Goal: Entertainment & Leisure: Consume media (video, audio)

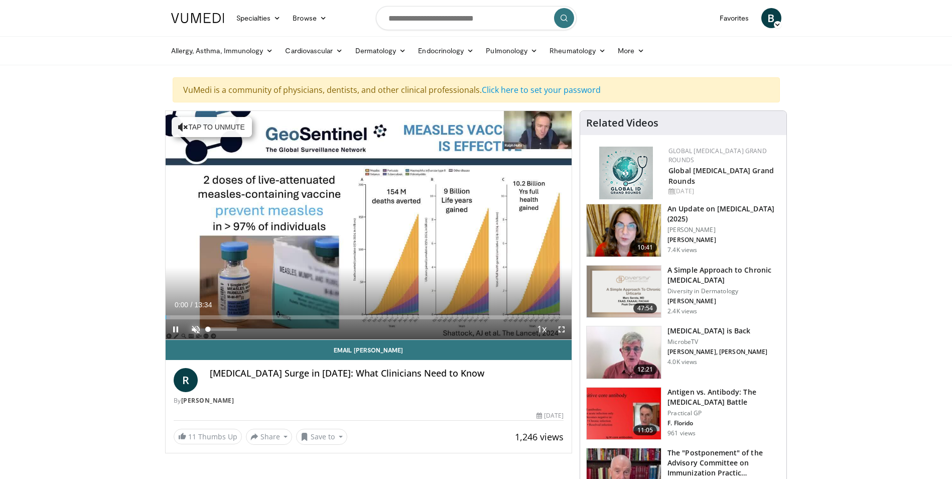
click at [196, 331] on span "Video Player" at bounding box center [196, 329] width 20 height 20
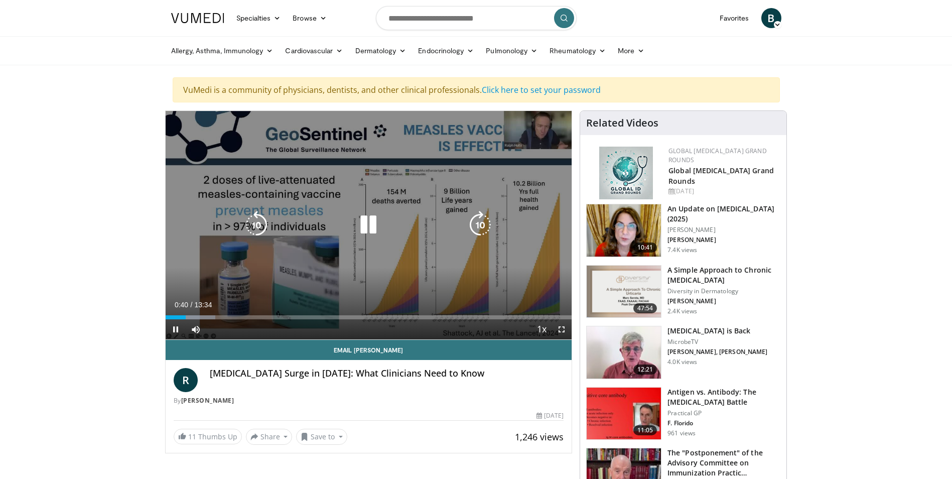
click at [522, 130] on div "10 seconds Tap to unmute" at bounding box center [369, 225] width 407 height 228
click at [369, 224] on icon "Video Player" at bounding box center [368, 225] width 28 height 28
click at [367, 220] on icon "Video Player" at bounding box center [368, 225] width 28 height 28
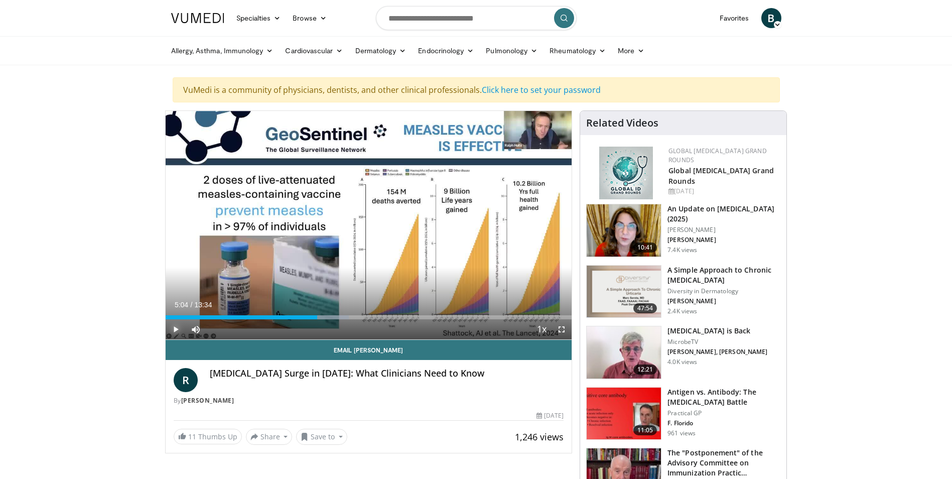
click at [174, 327] on span "Video Player" at bounding box center [176, 329] width 20 height 20
